Goal: Task Accomplishment & Management: Complete application form

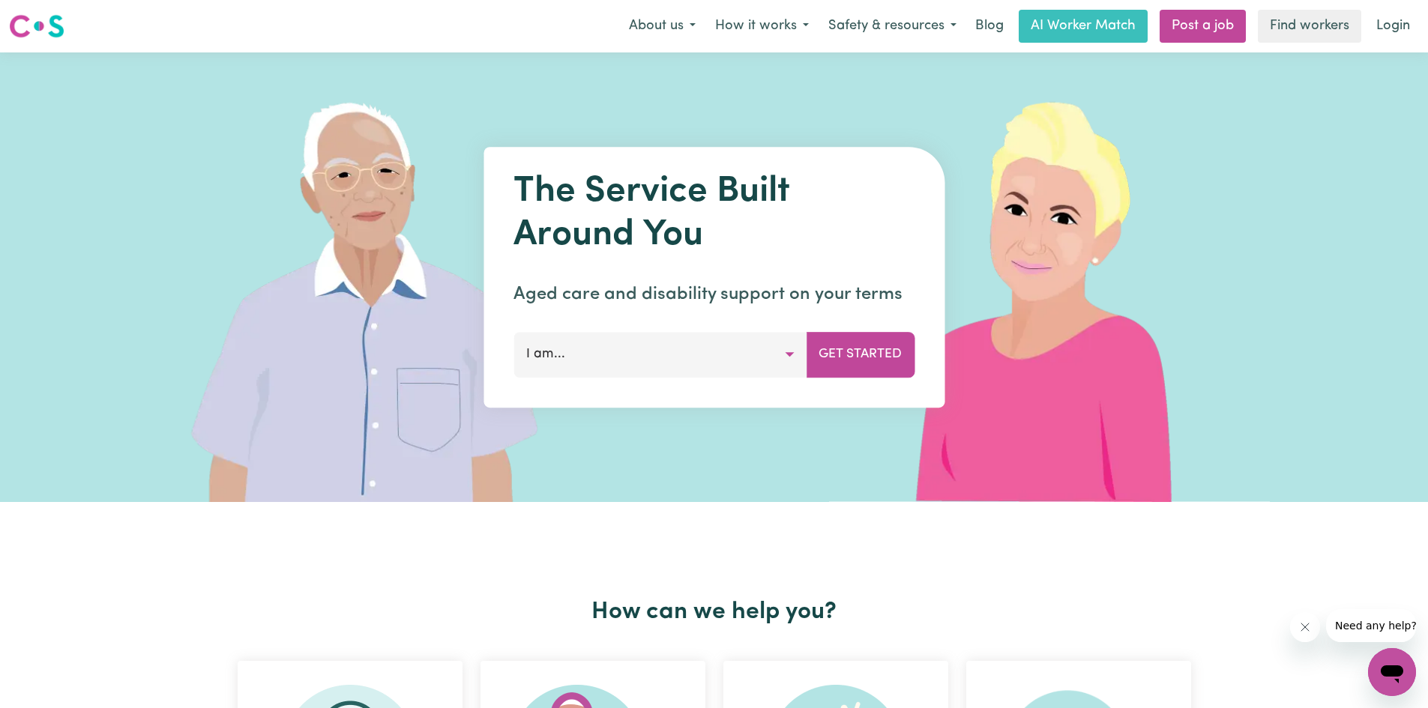
click at [573, 364] on button "I am..." at bounding box center [660, 354] width 293 height 45
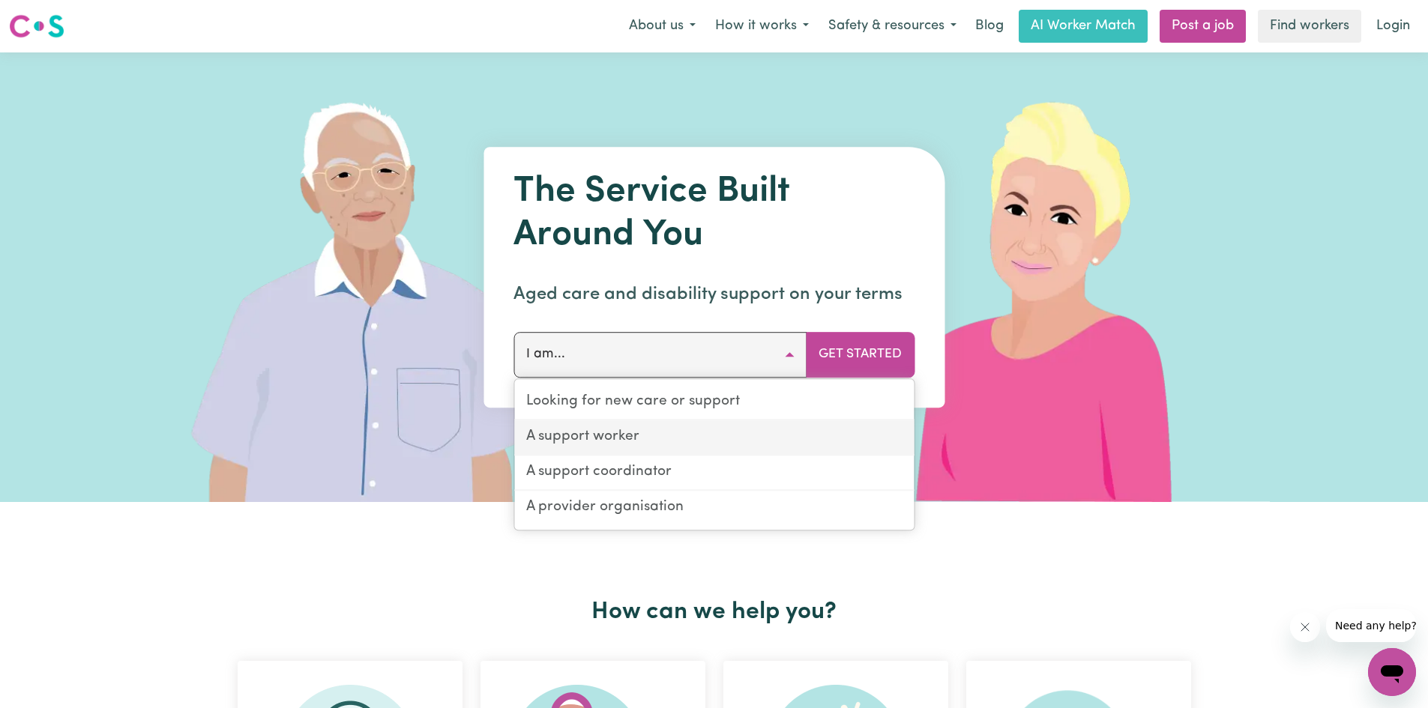
click at [569, 442] on link "A support worker" at bounding box center [714, 438] width 400 height 35
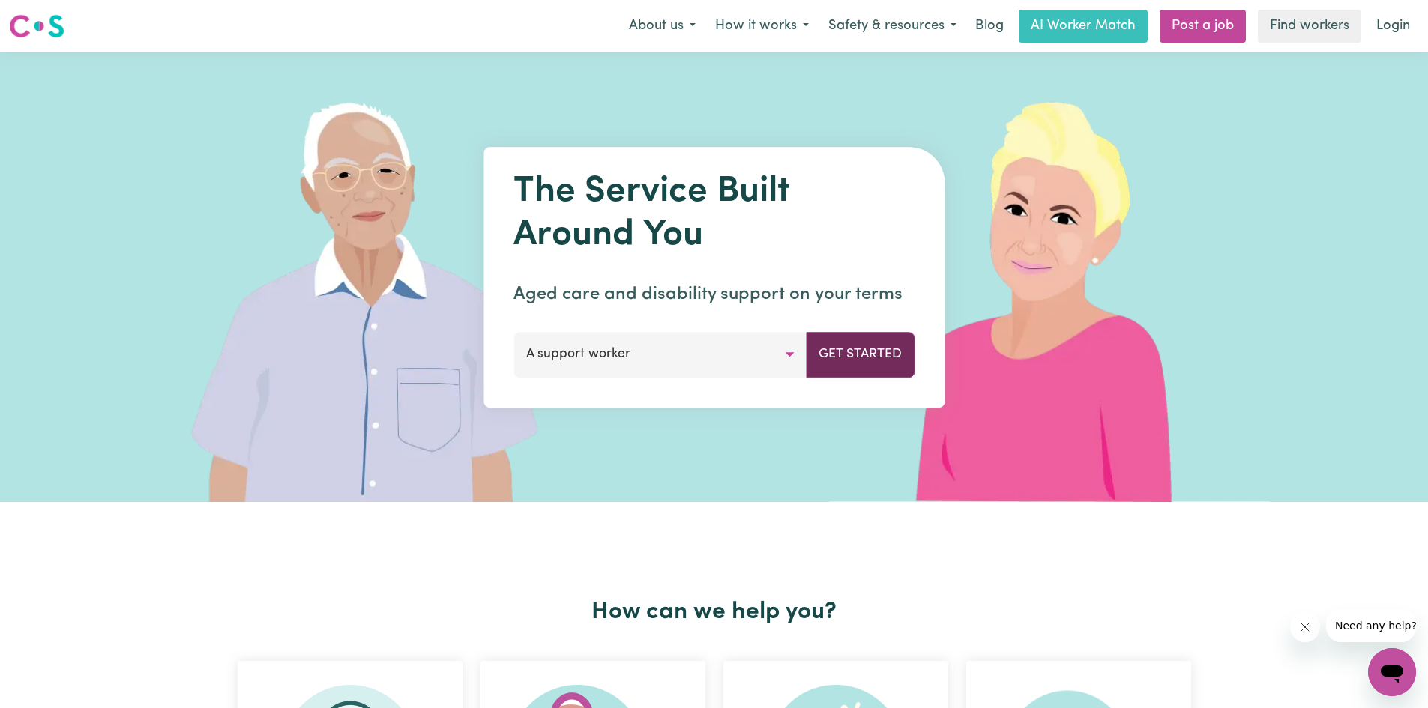
click at [864, 338] on button "Get Started" at bounding box center [860, 354] width 109 height 45
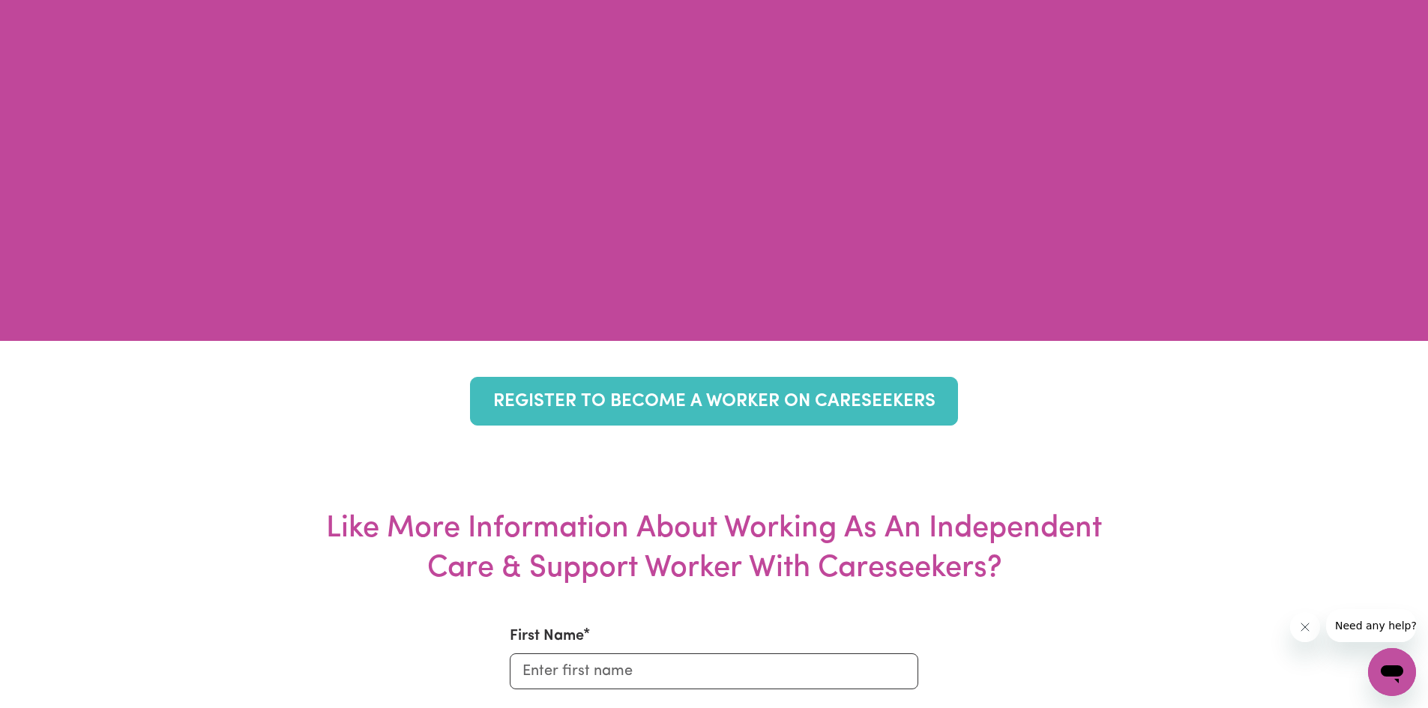
scroll to position [5473, 0]
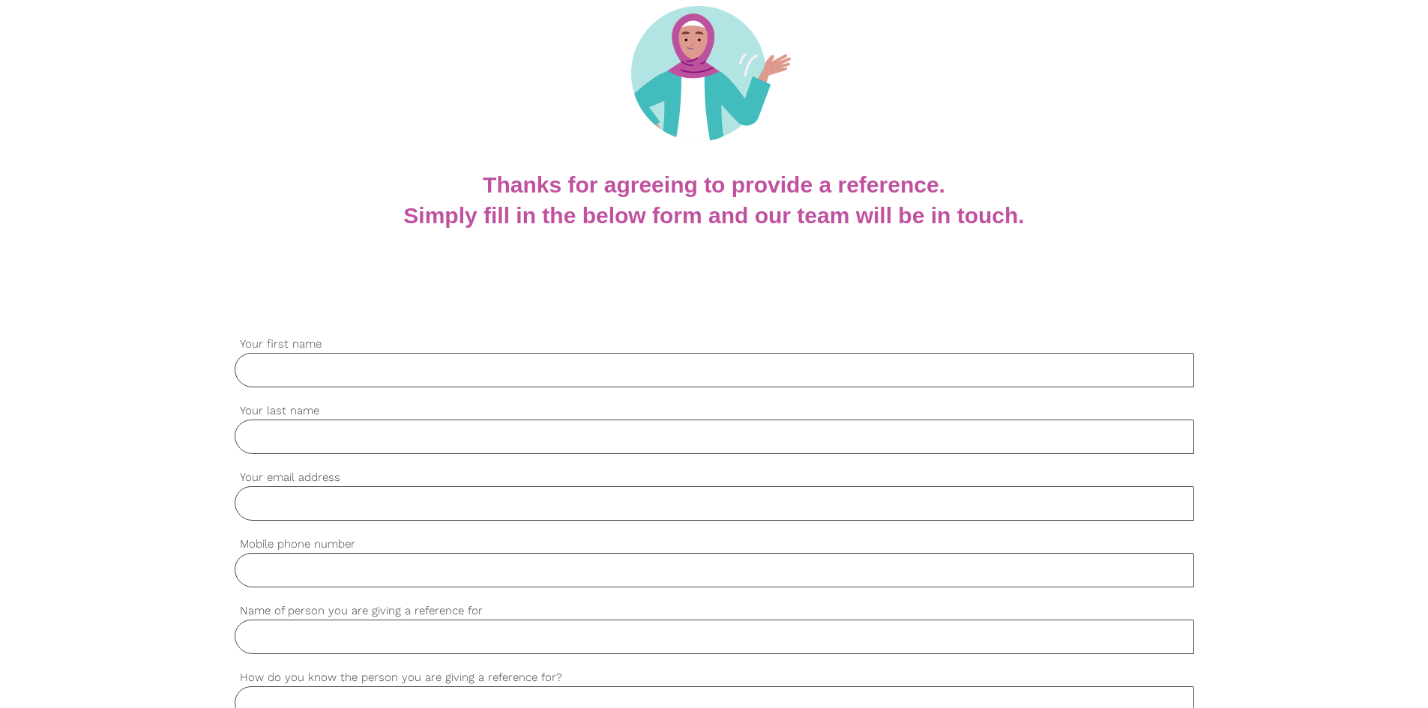
scroll to position [375, 0]
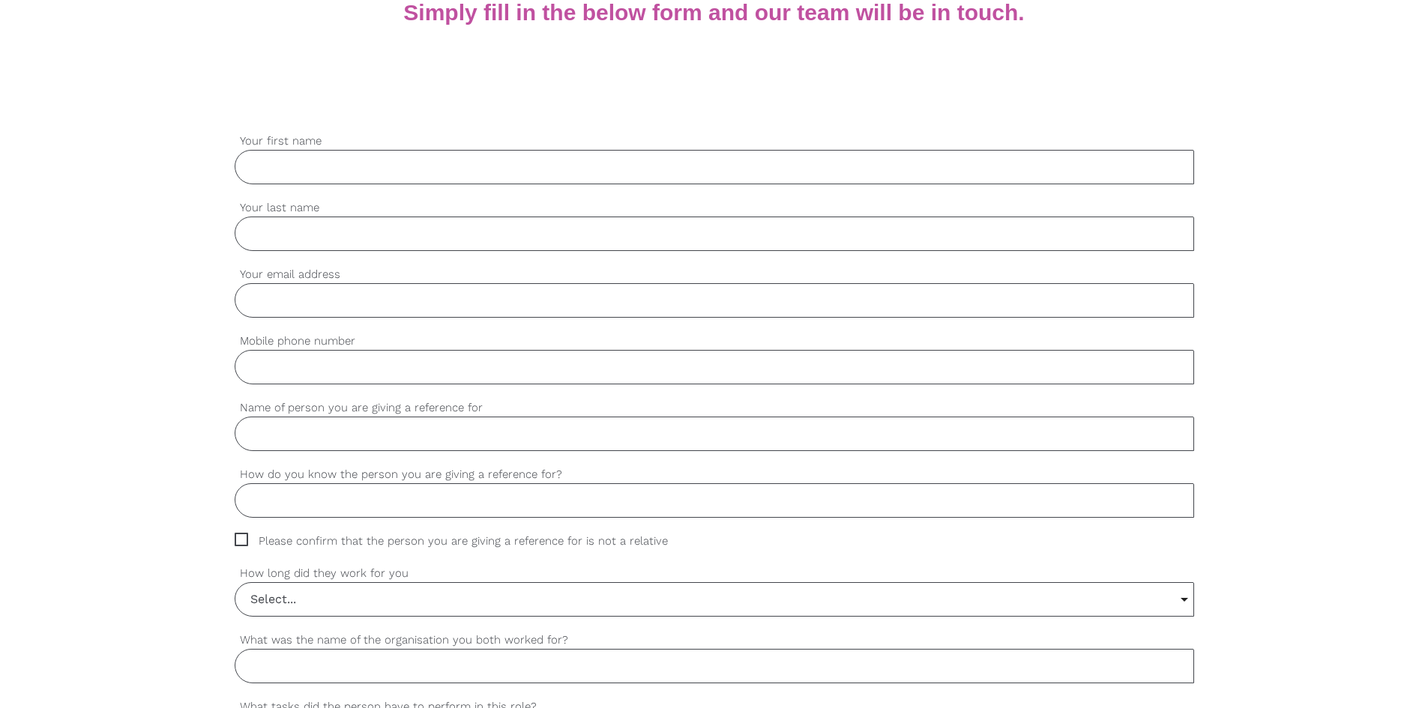
drag, startPoint x: 337, startPoint y: 170, endPoint x: 393, endPoint y: 155, distance: 58.2
click at [337, 170] on input "Your first name" at bounding box center [715, 167] width 960 height 34
type input "g"
type input "Geeta"
type input "Bavalia"
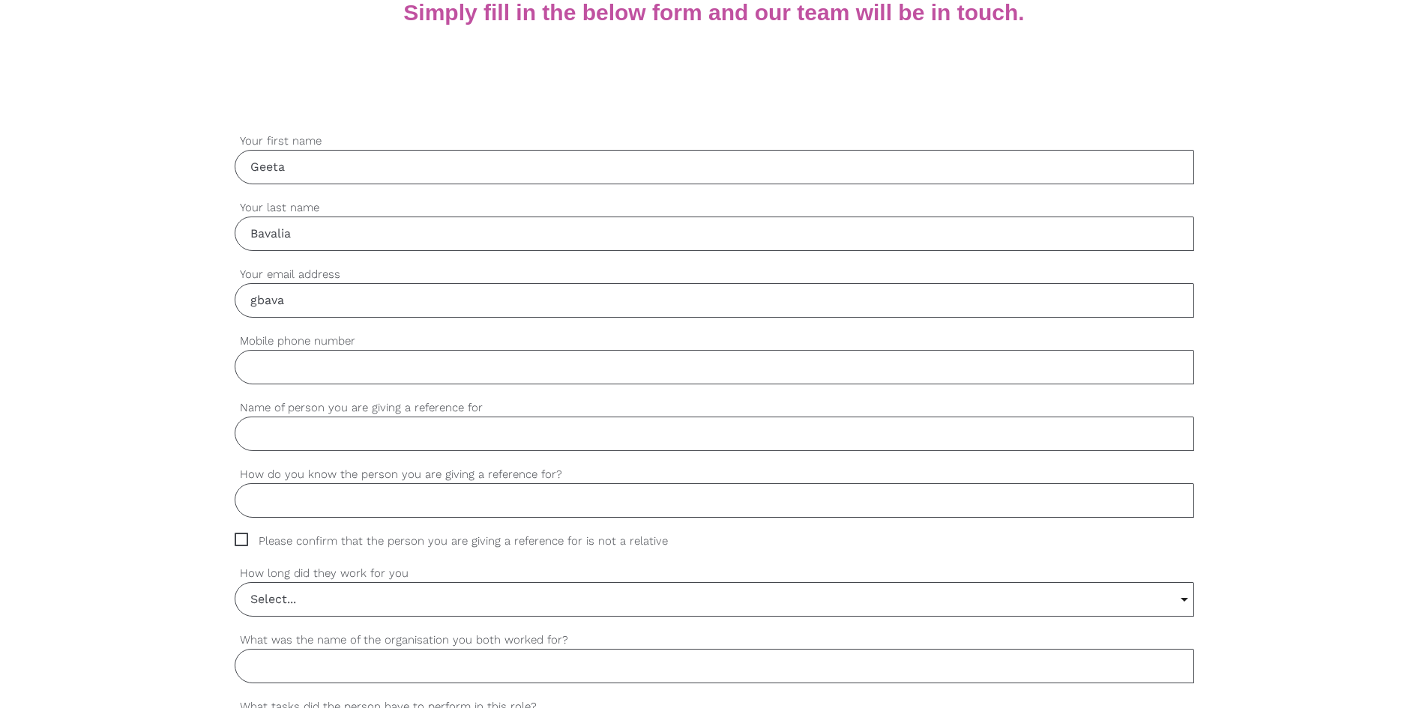
type input "[EMAIL_ADDRESS][DOMAIN_NAME]"
click at [358, 379] on input "Mobile phone number" at bounding box center [715, 367] width 960 height 34
type input "0450217120"
click at [432, 425] on input "Name of person you are giving a reference for" at bounding box center [715, 434] width 960 height 34
type input "Pinkalben [PERSON_NAME]"
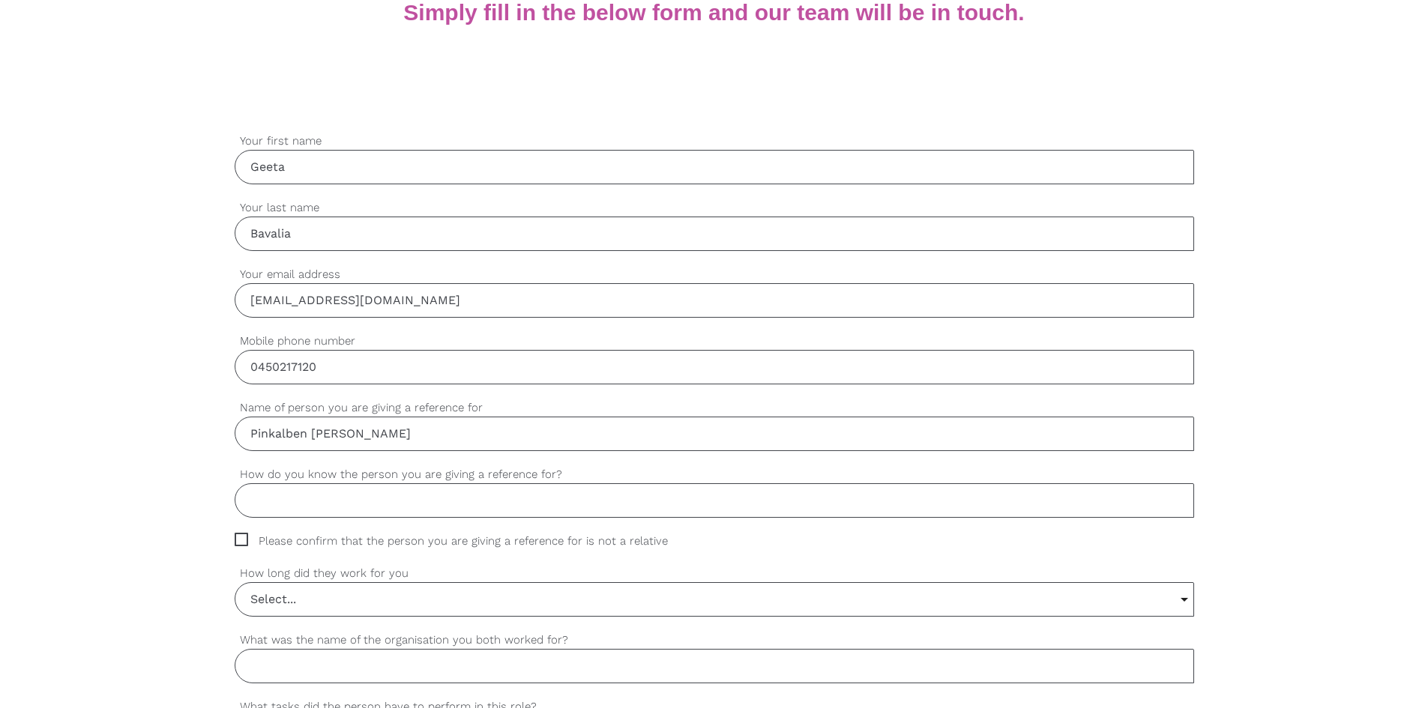
click at [407, 499] on input "How do you know the person you are giving a reference for?" at bounding box center [715, 501] width 960 height 34
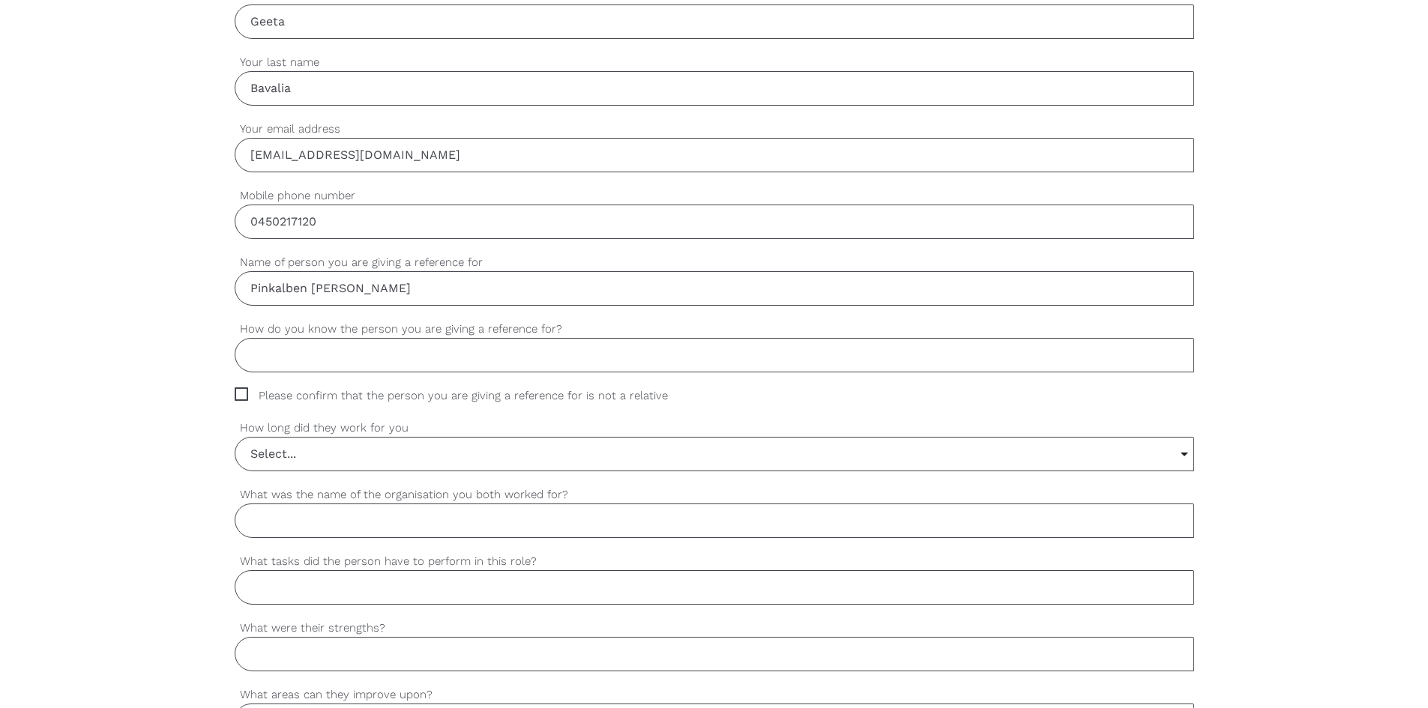
scroll to position [525, 0]
type input "[DEMOGRAPHIC_DATA] work"
click at [242, 395] on span "Please confirm that the person you are giving a reference for is not a relative" at bounding box center [466, 391] width 462 height 17
click at [242, 393] on input "Please confirm that the person you are giving a reference for is not a relative" at bounding box center [240, 388] width 10 height 10
checkbox input "true"
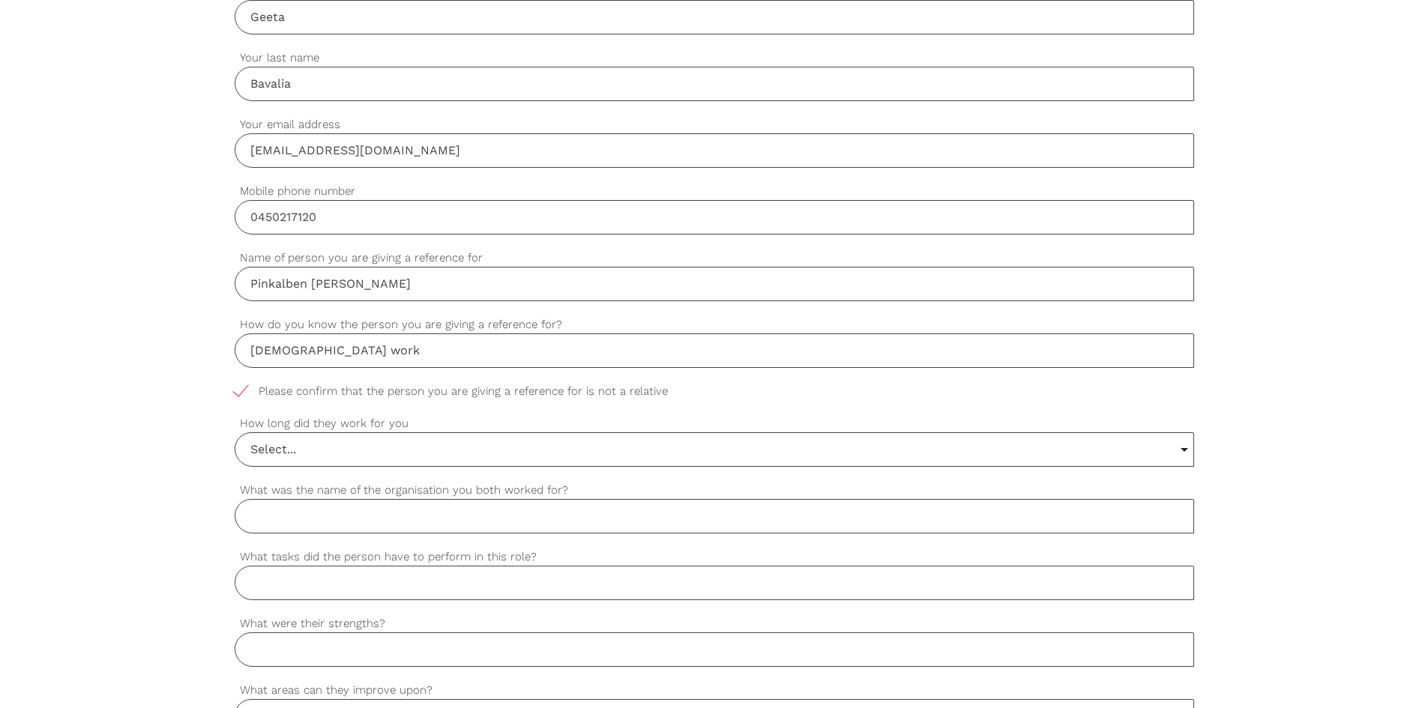
click at [314, 451] on input "Select..." at bounding box center [714, 449] width 958 height 33
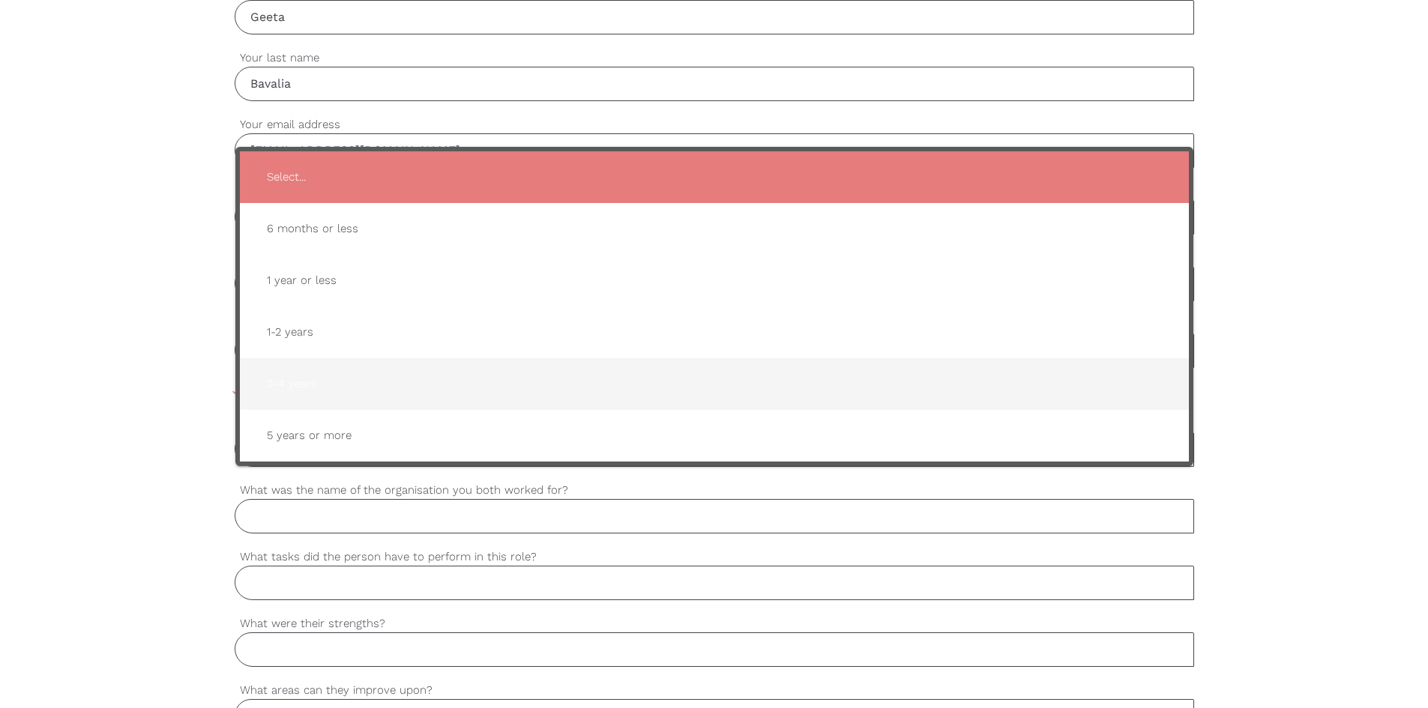
click at [295, 385] on span "2-4 years" at bounding box center [714, 384] width 919 height 37
type input "2-4 years"
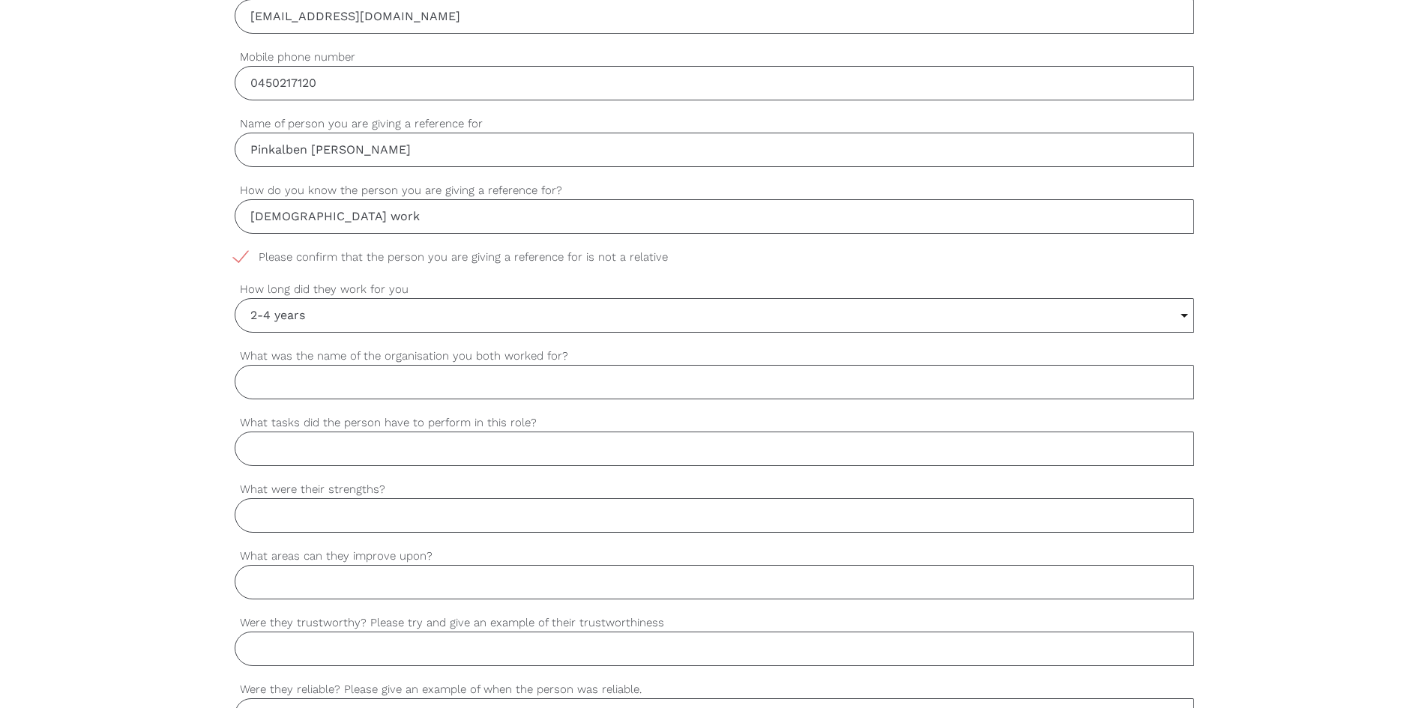
scroll to position [675, 0]
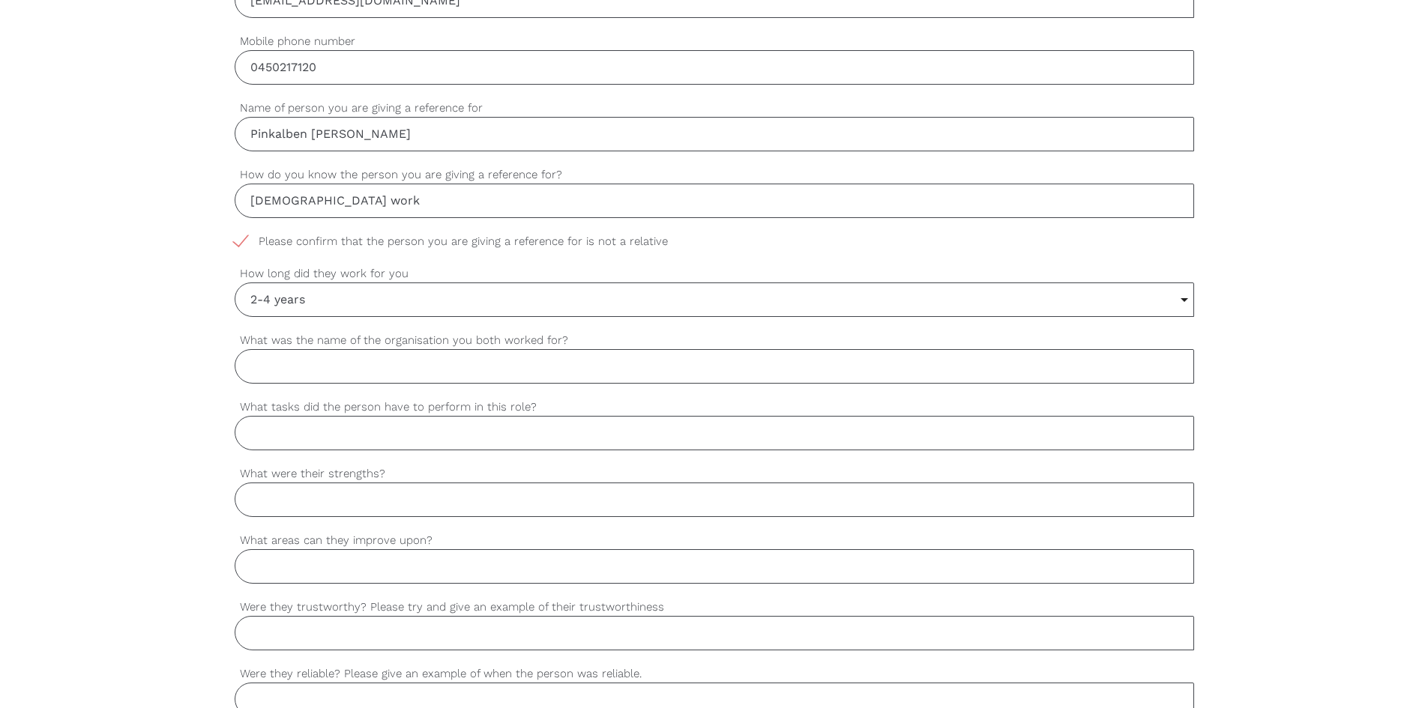
click at [316, 351] on input "What was the name of the organisation you both worked for?" at bounding box center [715, 366] width 960 height 34
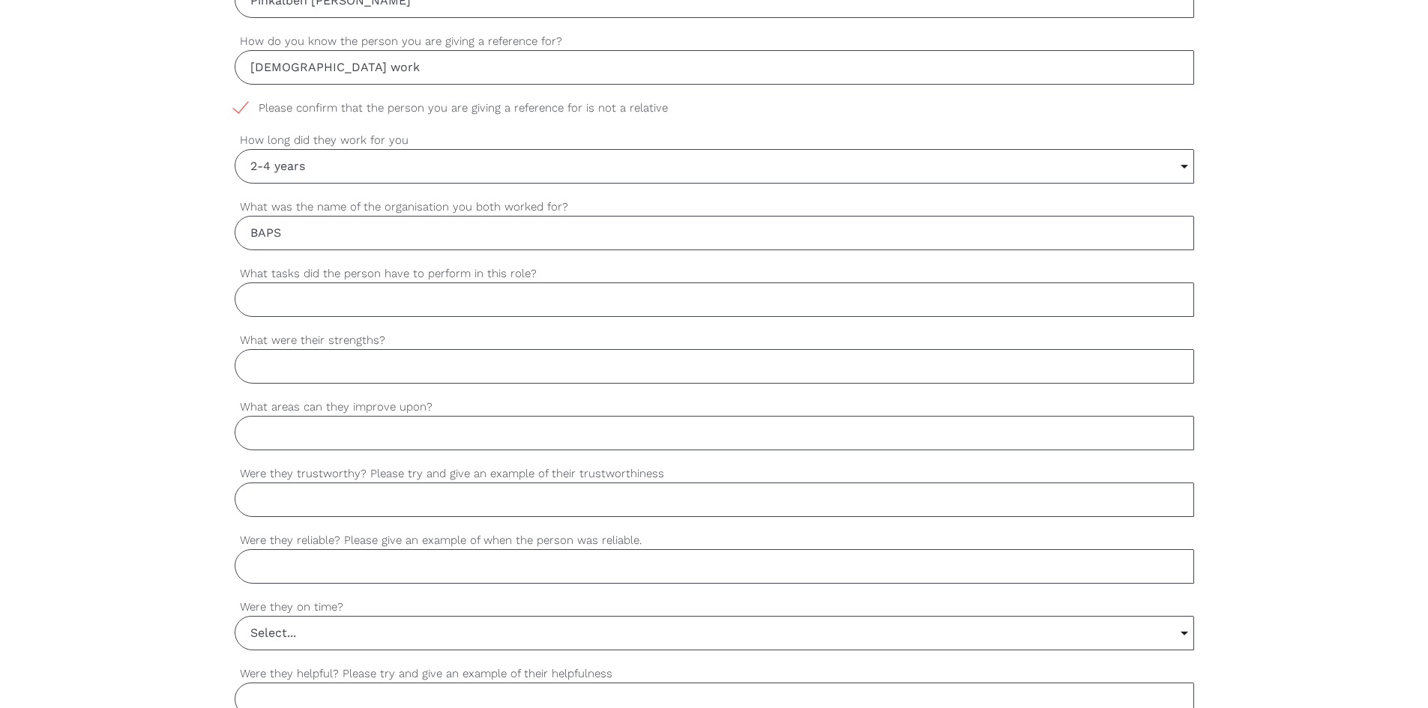
scroll to position [825, 0]
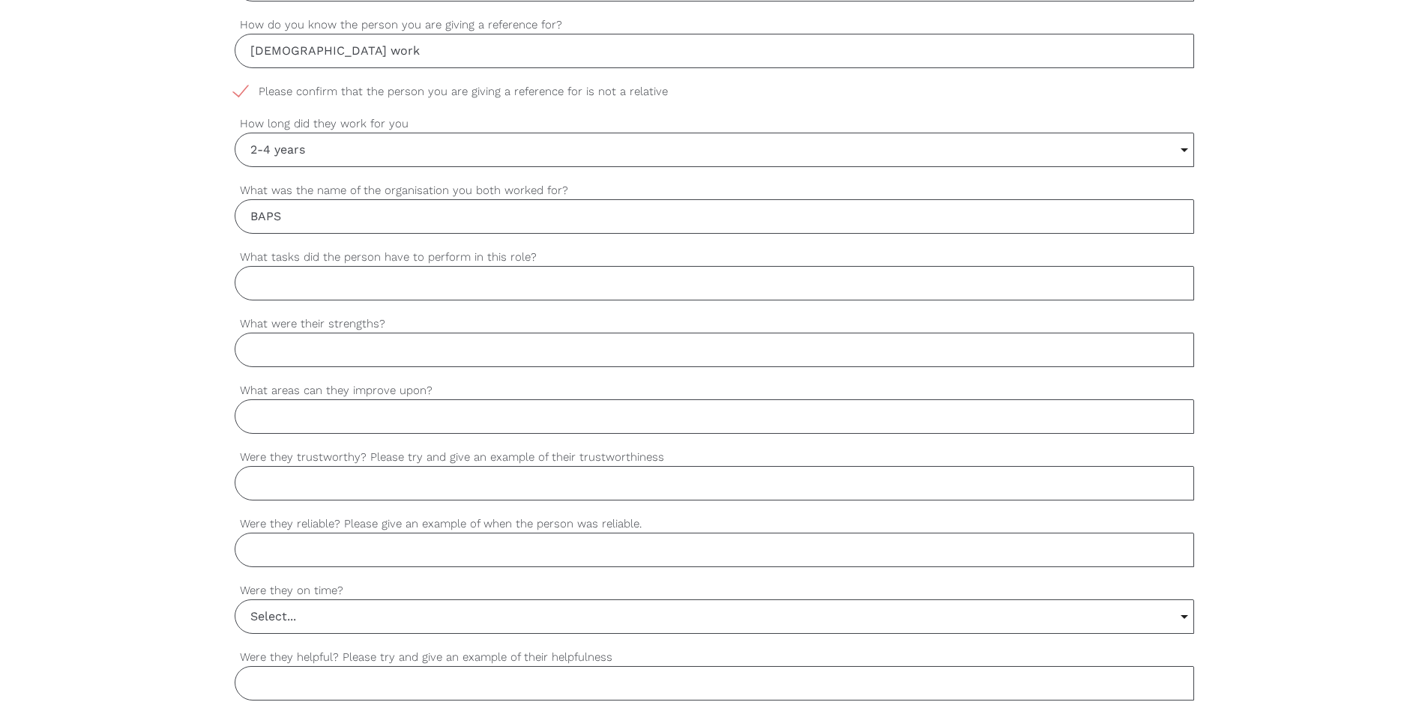
type input "BAPS"
click at [373, 291] on input "What tasks did the person have to perform in this role?" at bounding box center [715, 283] width 960 height 34
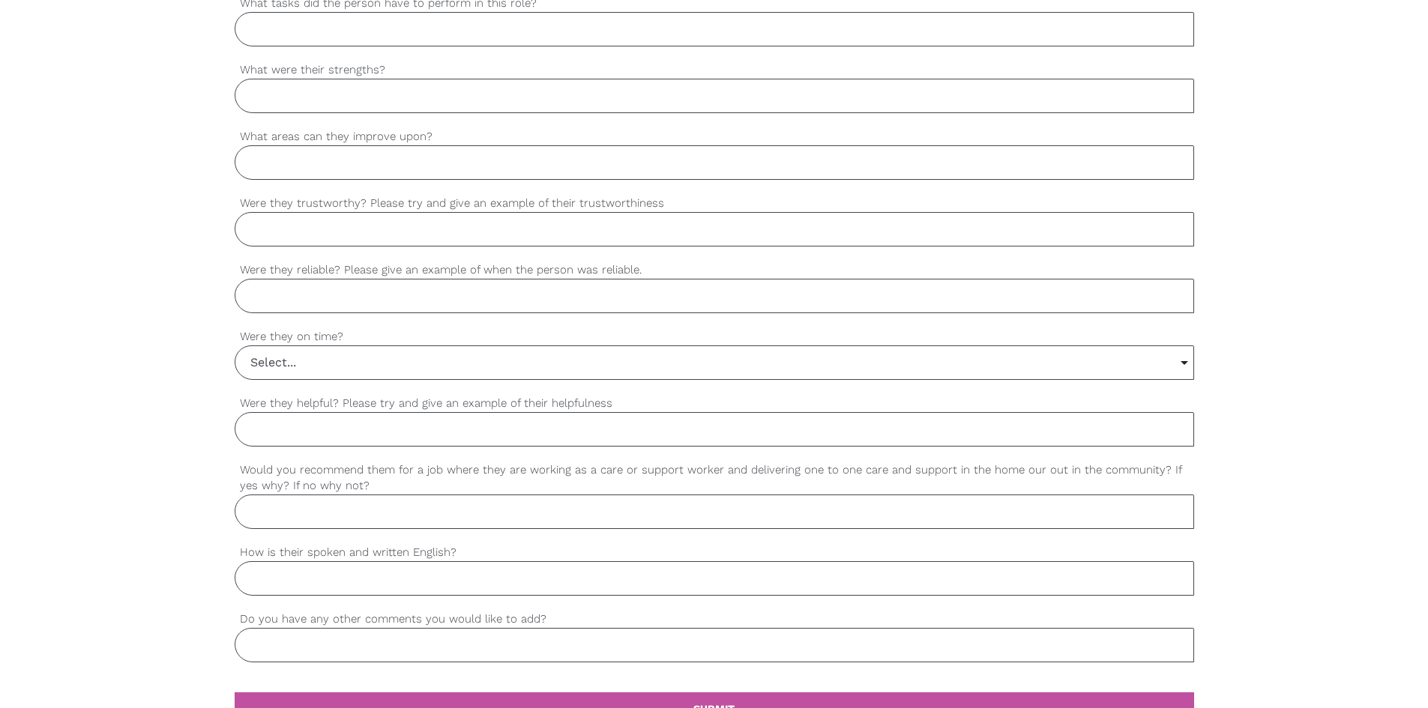
scroll to position [1125, 0]
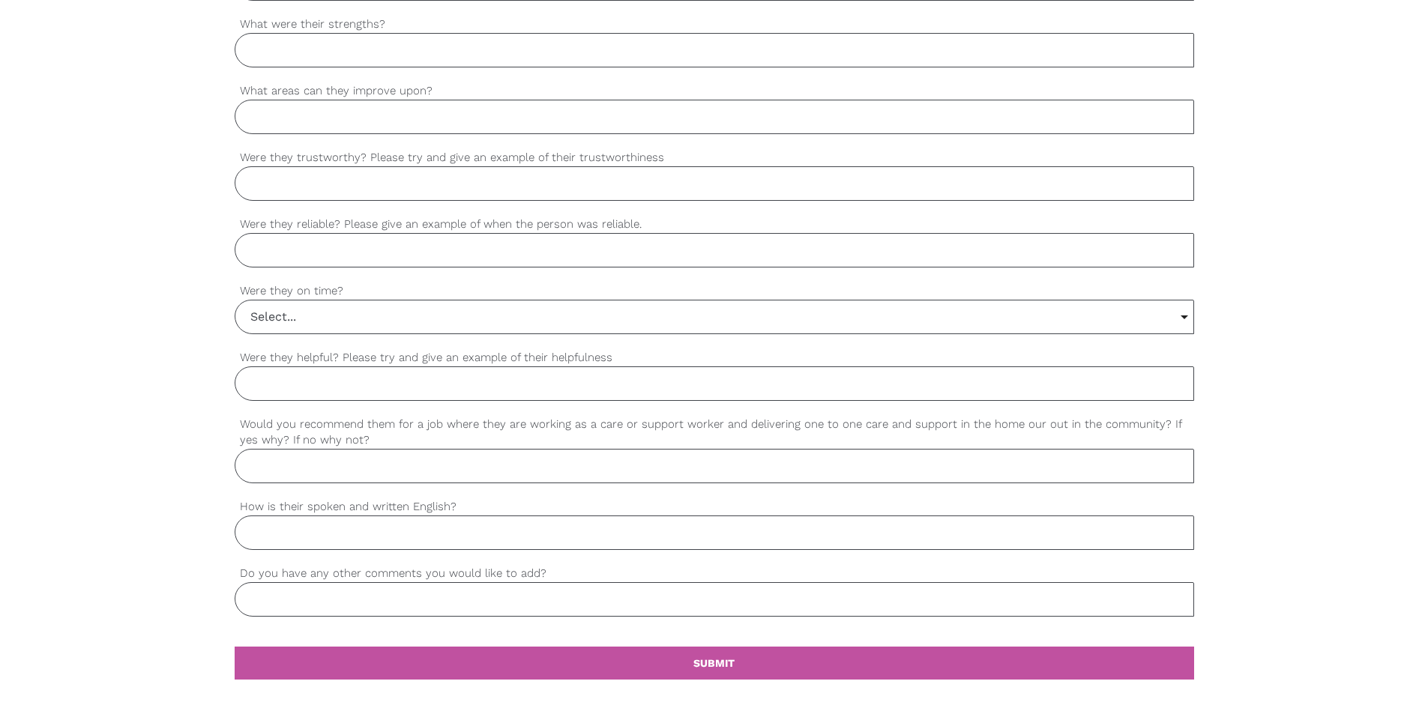
click at [280, 325] on input "Select..." at bounding box center [714, 317] width 958 height 33
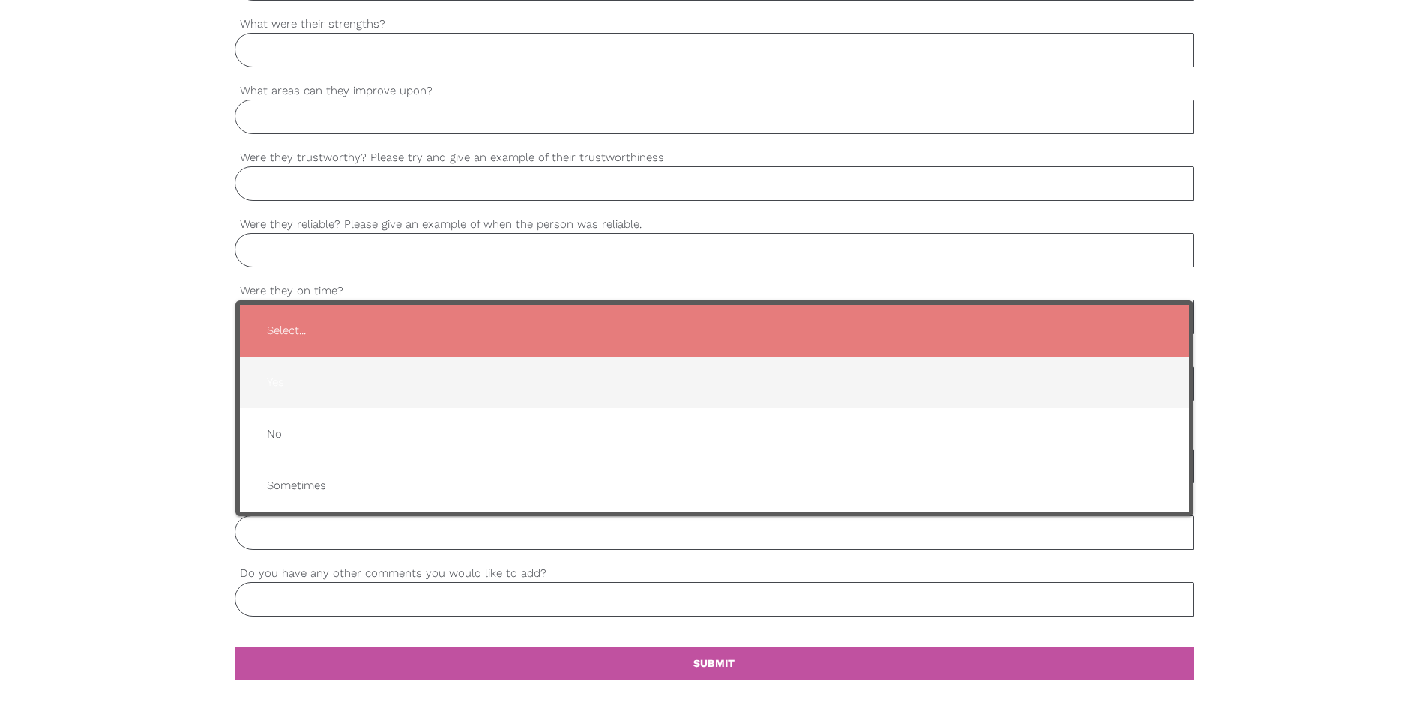
click at [272, 371] on span "Yes" at bounding box center [714, 382] width 919 height 37
type input "Yes"
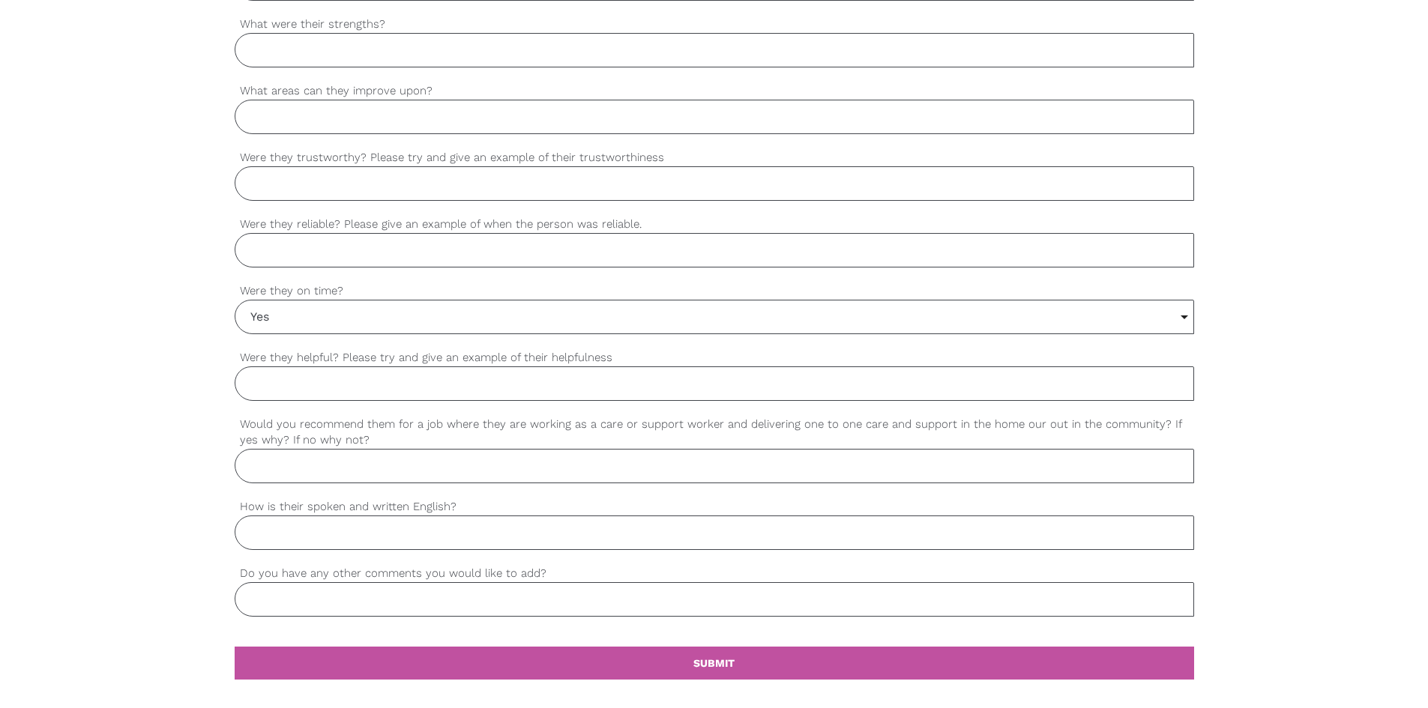
click at [279, 540] on input "How is their spoken and written English?" at bounding box center [715, 533] width 960 height 34
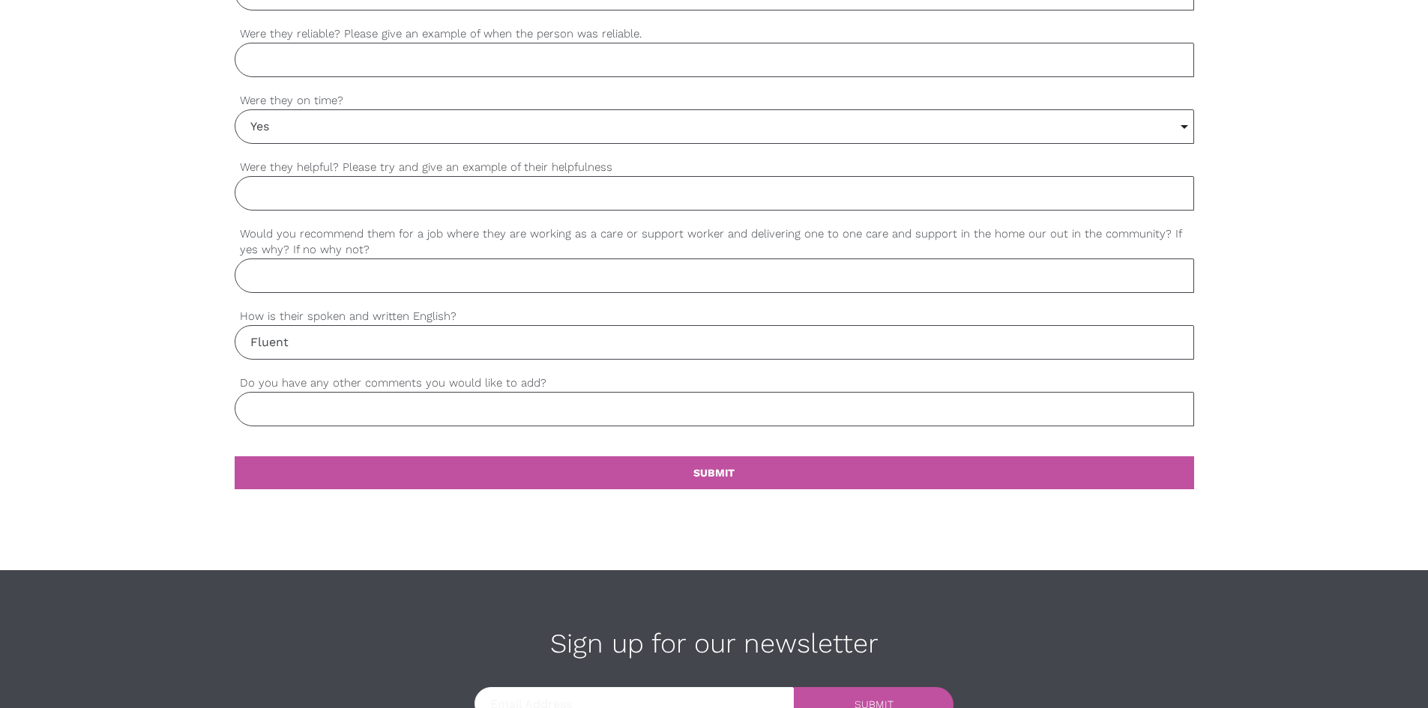
scroll to position [1349, 0]
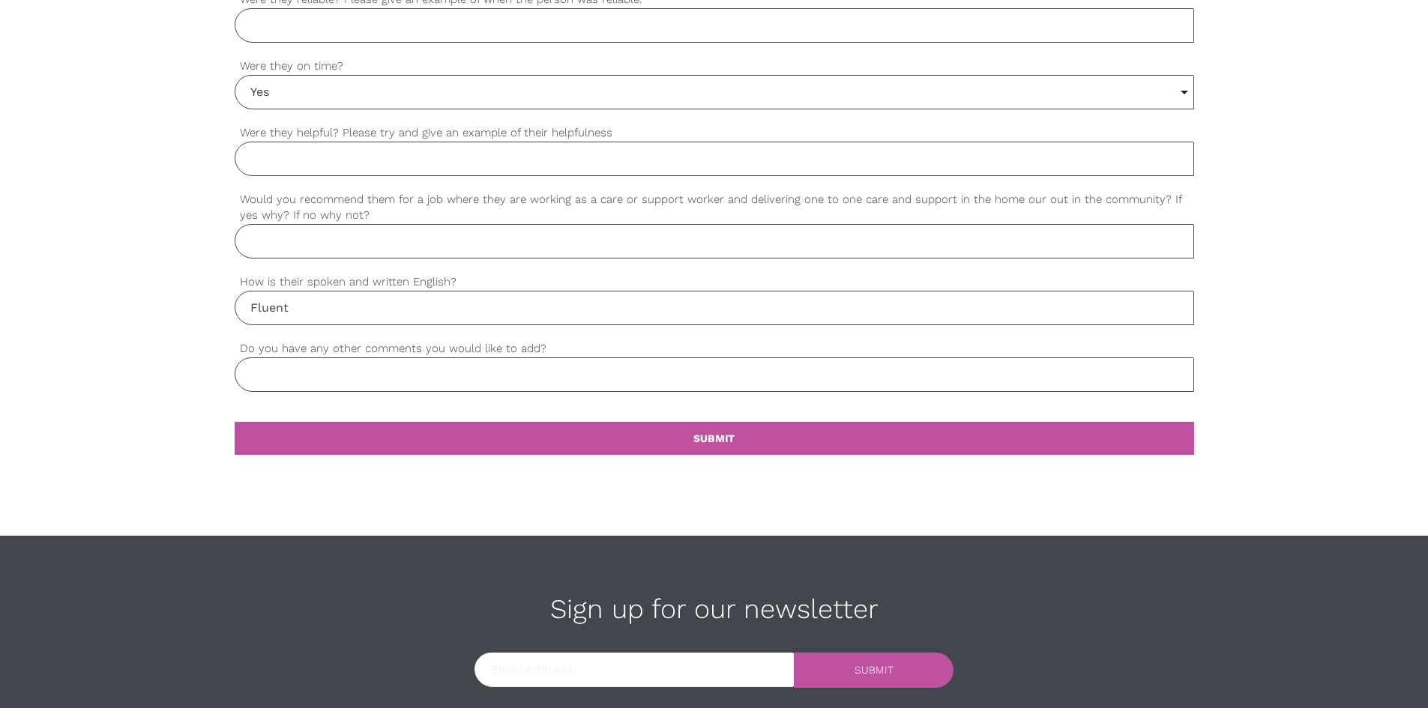
type input "Fluent"
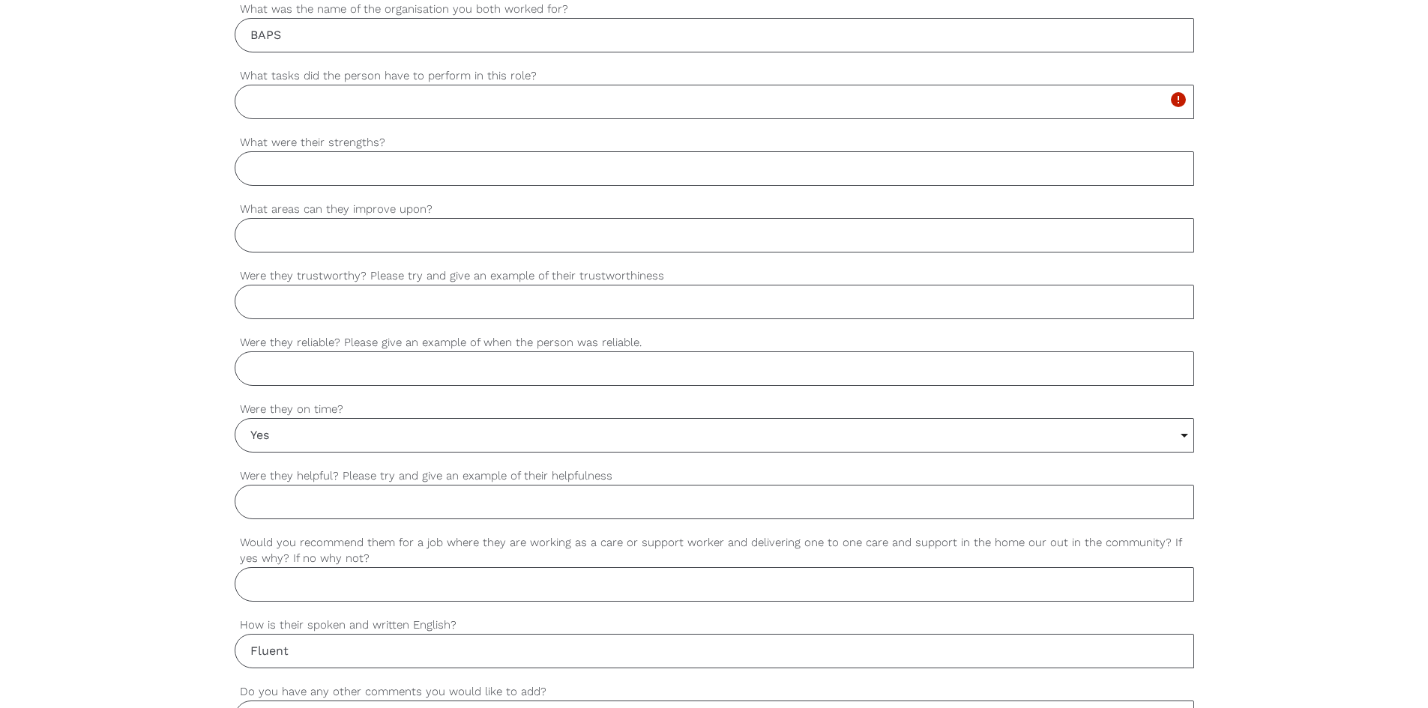
scroll to position [856, 0]
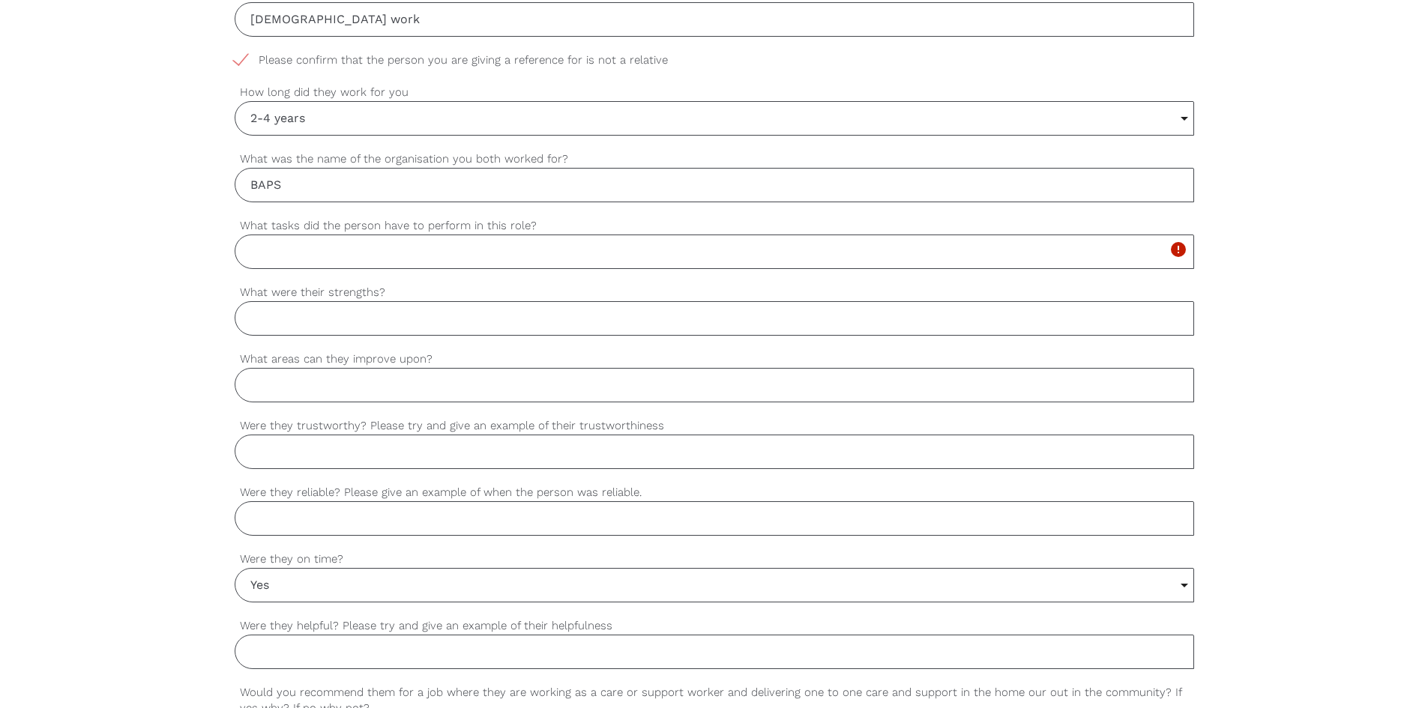
type input "[PERSON_NAME]"
click at [424, 220] on label "What tasks did the person have to perform in this role?" at bounding box center [715, 225] width 960 height 17
click at [424, 235] on input "What tasks did the person have to perform in this role?" at bounding box center [715, 252] width 960 height 34
type input "d"
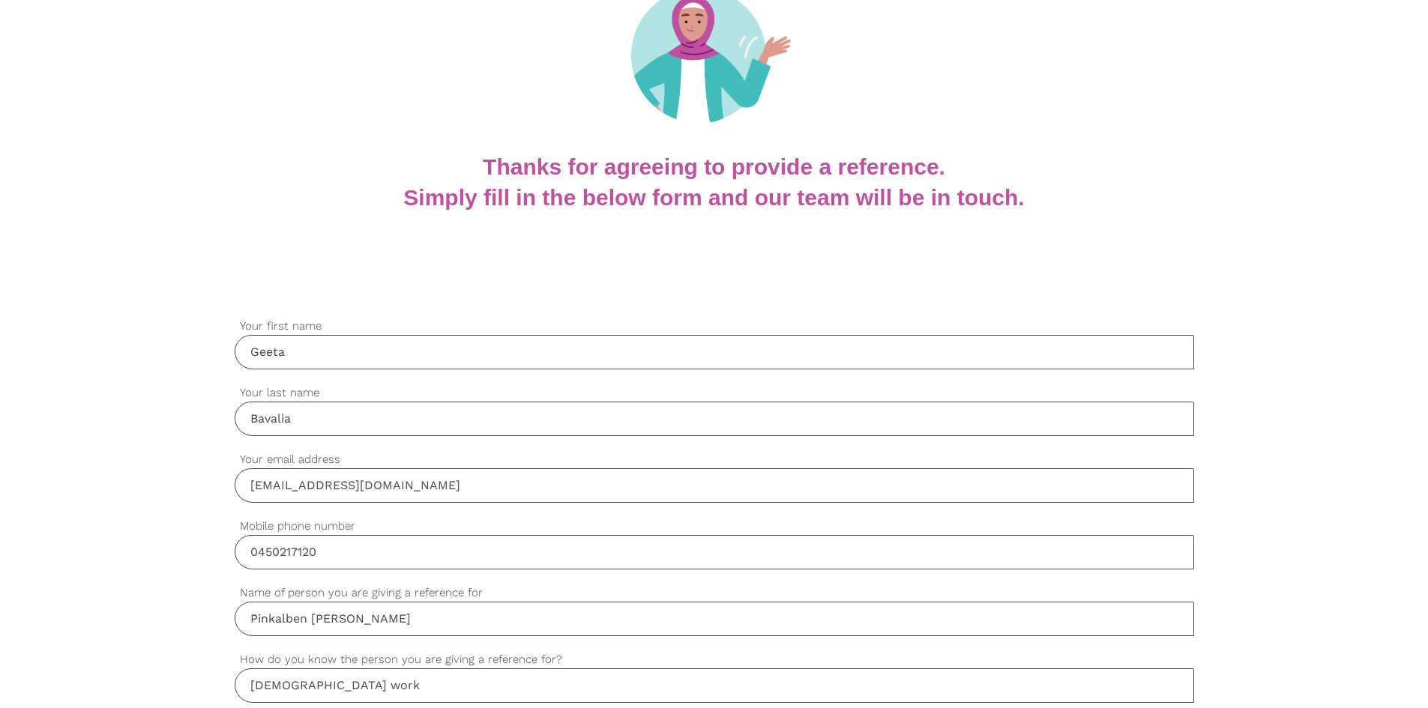
scroll to position [181, 0]
